Goal: Task Accomplishment & Management: Use online tool/utility

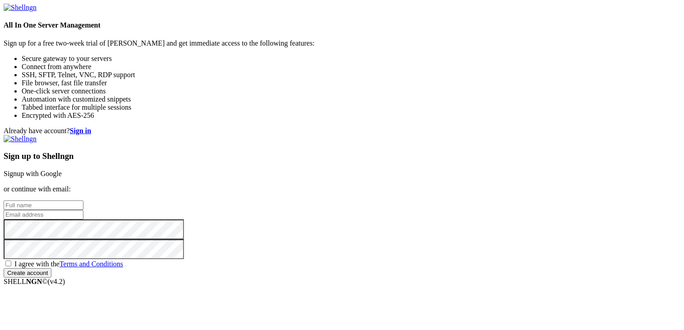
click at [83, 200] on input "text" at bounding box center [44, 204] width 80 height 9
type input "Dylan"
click at [83, 210] on input "email" at bounding box center [44, 214] width 80 height 9
type input "[EMAIL_ADDRESS][DOMAIN_NAME]"
click at [123, 260] on span "I agree with the Terms and Conditions" at bounding box center [68, 264] width 109 height 8
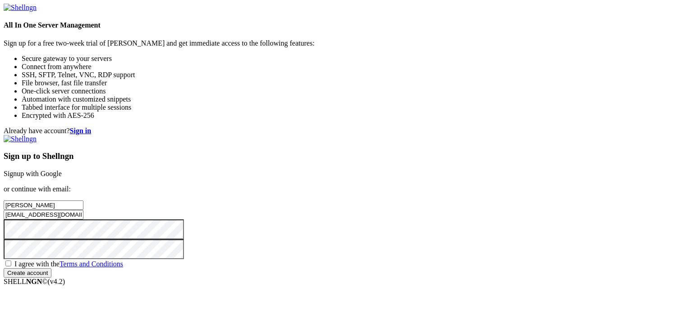
click at [11, 260] on input "I agree with the Terms and Conditions" at bounding box center [8, 263] width 6 height 6
checkbox input "true"
click at [385, 277] on div "Sign up to Shellngn Signup with Google or continue with email: Dylan 28hyrkasd@…" at bounding box center [342, 206] width 677 height 142
click at [386, 277] on div "Sign up to Shellngn Signup with Google or continue with email: Dylan 28hyrkasd@…" at bounding box center [342, 206] width 677 height 142
click at [51, 277] on input "Create account" at bounding box center [28, 272] width 48 height 9
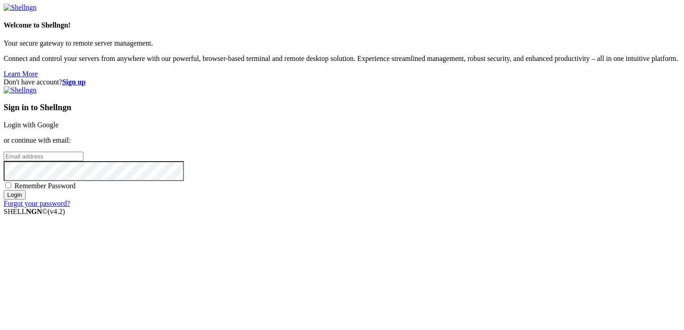
click at [83, 152] on input "email" at bounding box center [44, 155] width 80 height 9
type input "[EMAIL_ADDRESS][DOMAIN_NAME]"
click at [4, 190] on input "Login" at bounding box center [15, 194] width 22 height 9
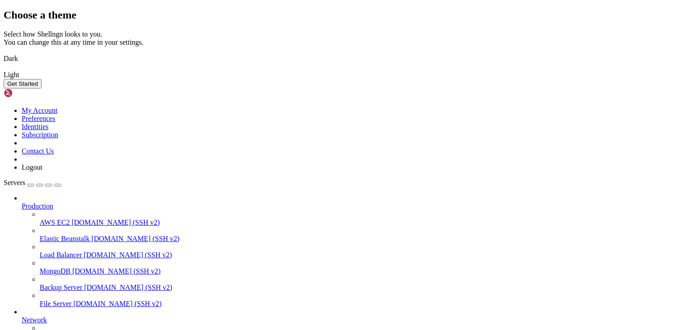
click at [4, 53] on img at bounding box center [4, 53] width 0 height 0
click at [41, 88] on button "Get Started" at bounding box center [23, 83] width 38 height 9
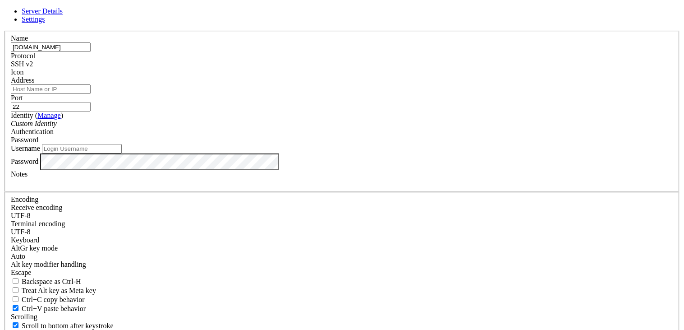
click at [91, 94] on input "Address" at bounding box center [51, 88] width 80 height 9
click at [91, 52] on input "[DOMAIN_NAME]" at bounding box center [51, 46] width 80 height 9
type input "vps"
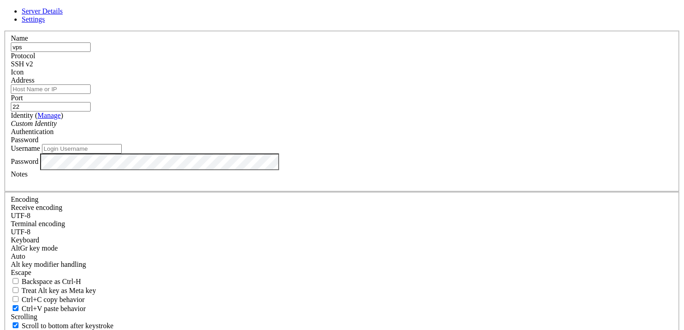
click at [91, 94] on input "Address" at bounding box center [51, 88] width 80 height 9
type input "[DOMAIN_NAME]"
click at [122, 153] on input "Username" at bounding box center [82, 148] width 80 height 9
type input "server"
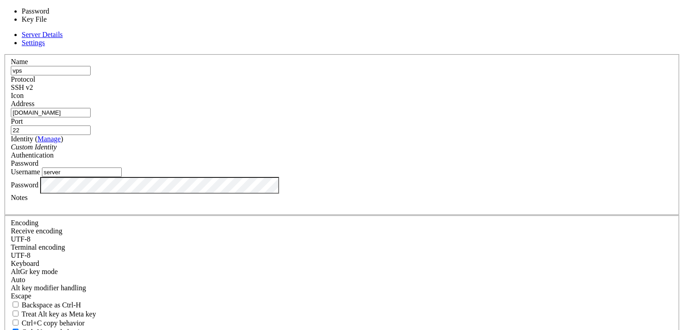
click at [395, 159] on div "Password" at bounding box center [342, 163] width 662 height 8
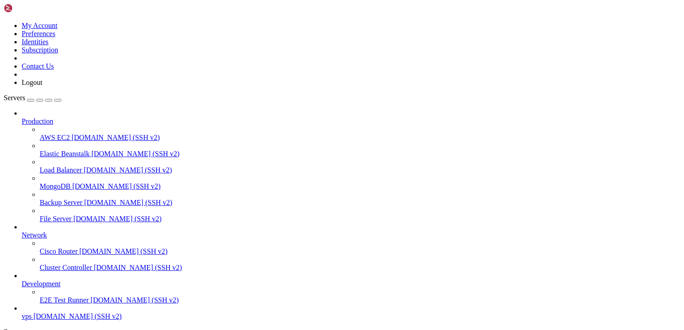
scroll to position [33, 0]
click at [58, 296] on link "E2E Test Runner [DOMAIN_NAME] (SSH v2)" at bounding box center [360, 300] width 641 height 8
click at [57, 312] on span "[DOMAIN_NAME] (SSH v2)" at bounding box center [77, 316] width 88 height 8
click at [32, 312] on span "vps" at bounding box center [27, 316] width 10 height 8
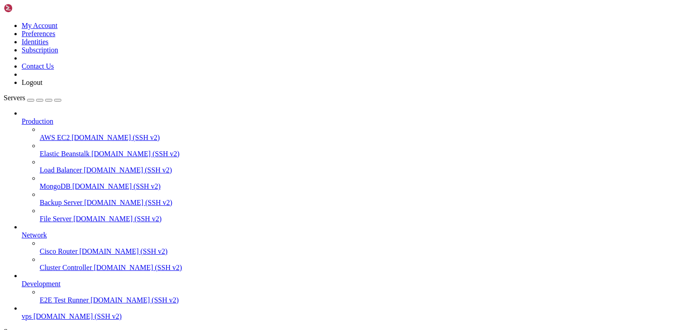
click at [32, 312] on span "vps" at bounding box center [27, 316] width 10 height 8
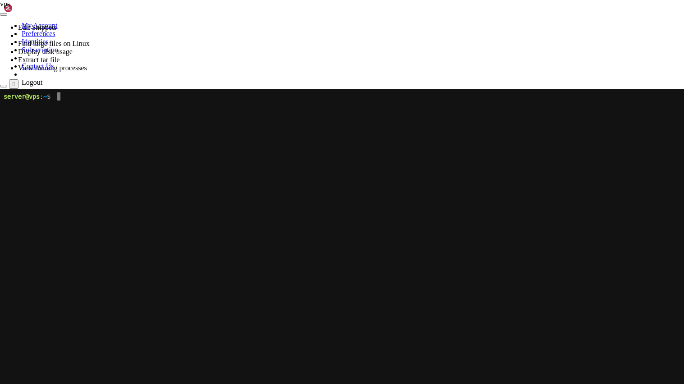
click at [213, 125] on x-row at bounding box center [342, 129] width 677 height 8
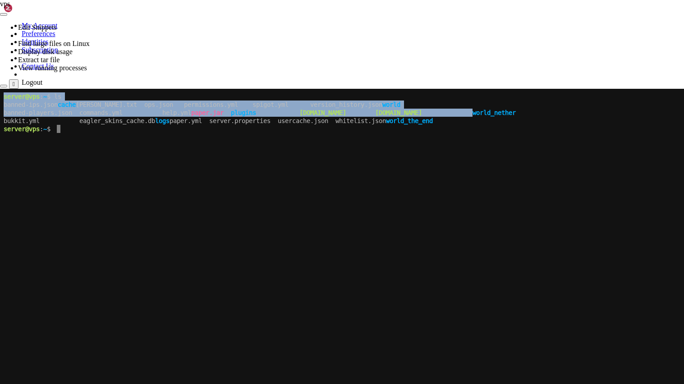
drag, startPoint x: 468, startPoint y: 111, endPoint x: 683, endPoint y: 118, distance: 215.2
click at [683, 118] on x-screen "server@vps : ~ $ ls banned-ips.json cache [PERSON_NAME].txt ops.json permission…" at bounding box center [342, 281] width 684 height 384
click at [603, 133] on x-row at bounding box center [342, 137] width 677 height 8
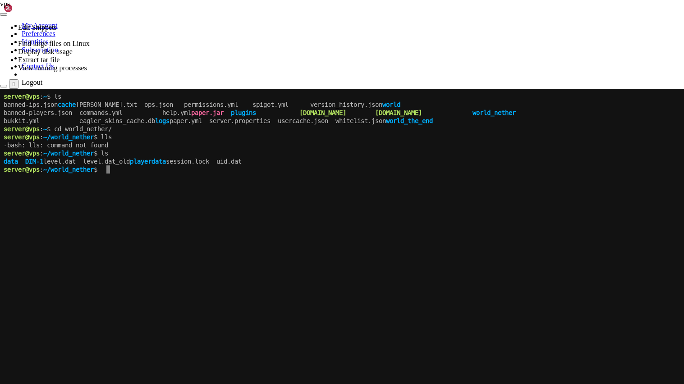
click at [344, 89] on div at bounding box center [342, 89] width 684 height 0
click at [15, 81] on div "" at bounding box center [14, 84] width 2 height 7
